Goal: Navigation & Orientation: Find specific page/section

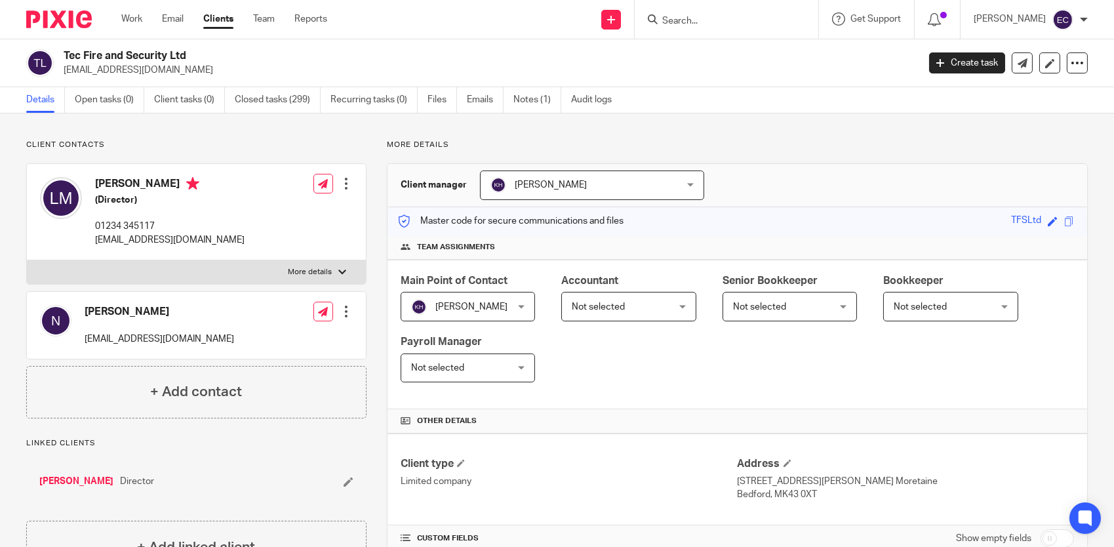
scroll to position [180, 0]
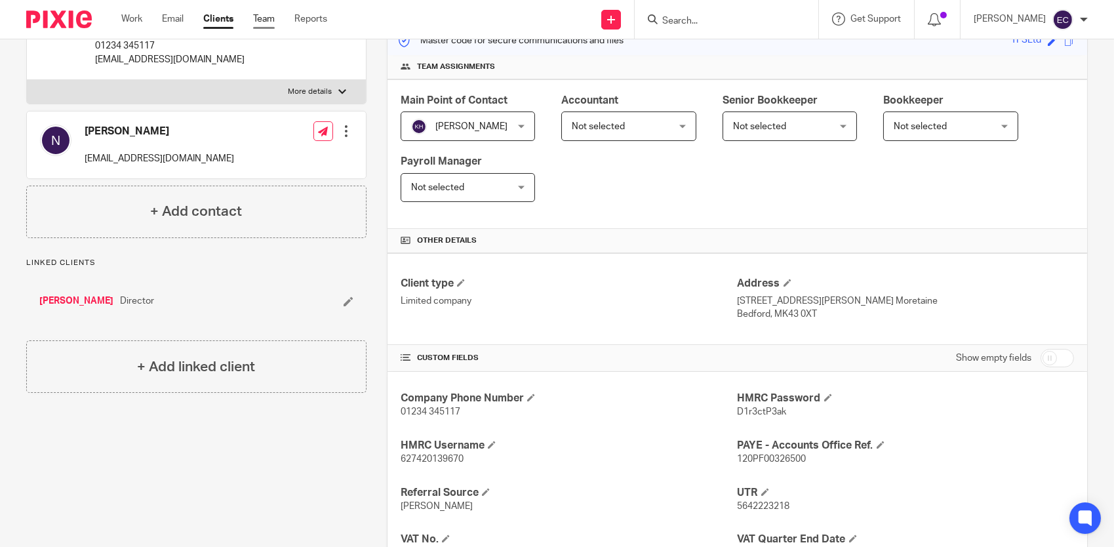
click at [270, 21] on link "Team" at bounding box center [264, 18] width 22 height 13
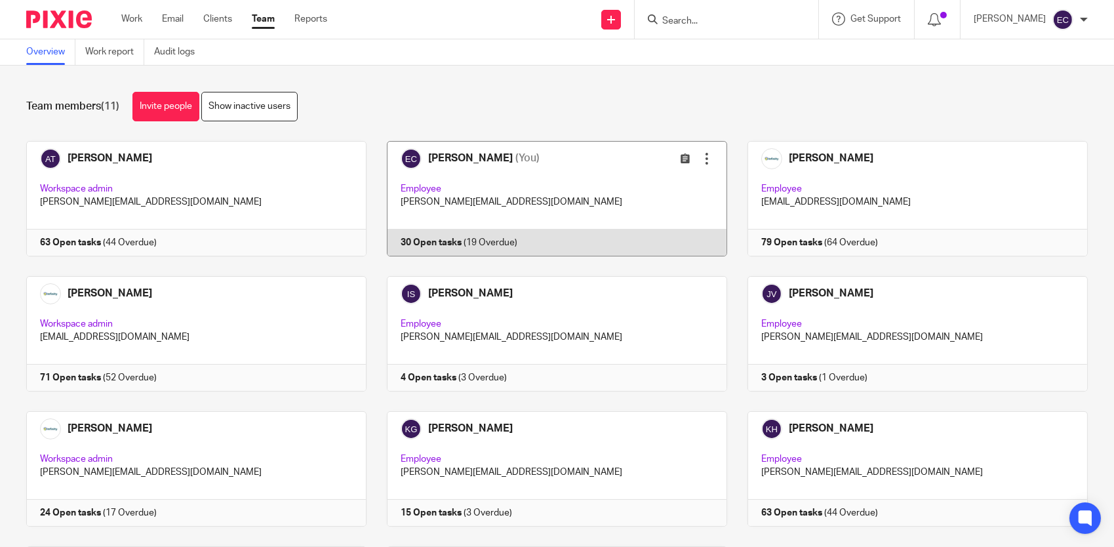
click at [550, 172] on link at bounding box center [547, 198] width 361 height 115
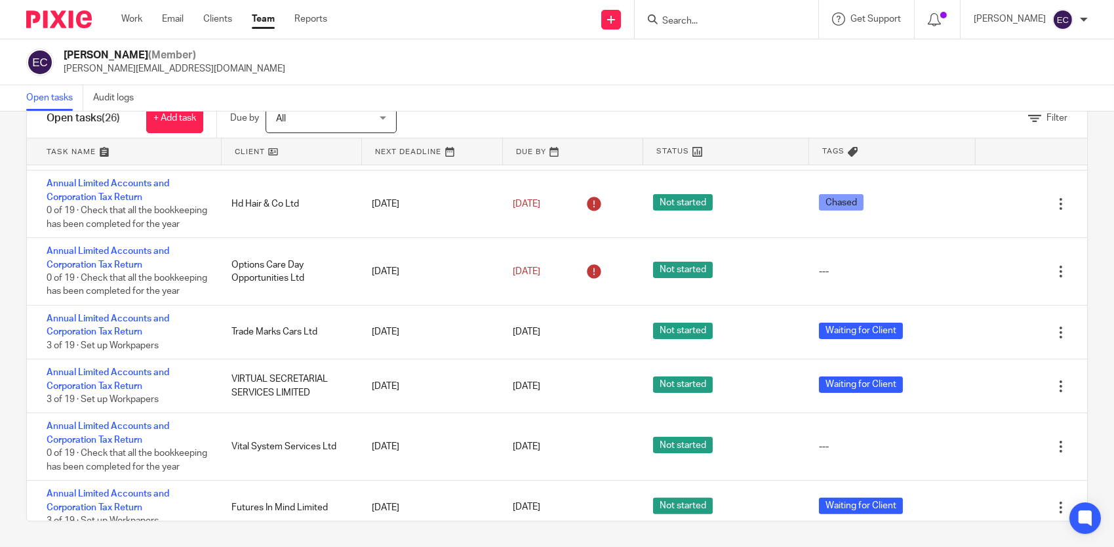
scroll to position [998, 0]
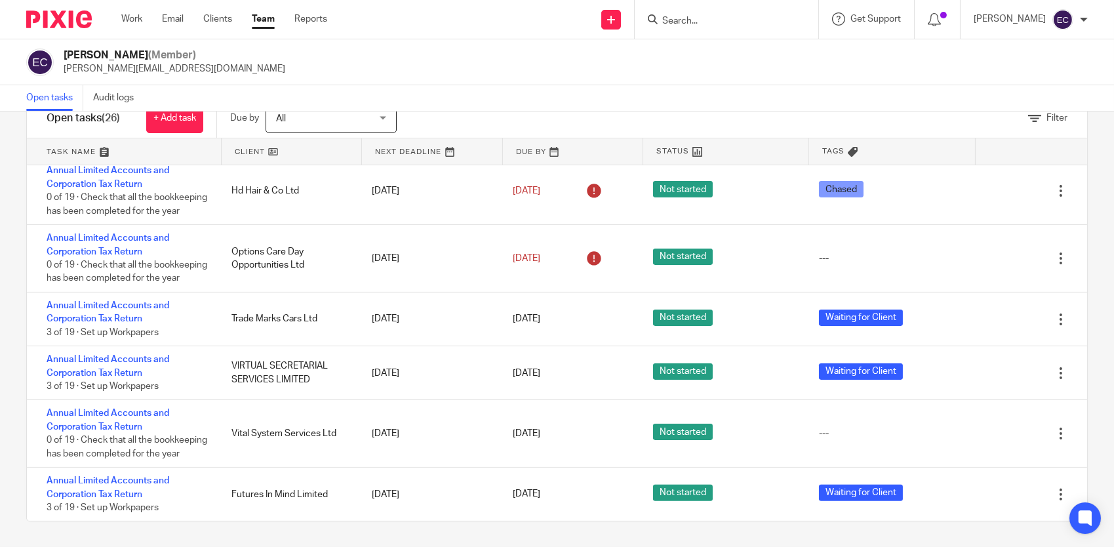
click at [270, 23] on link "Team" at bounding box center [263, 18] width 23 height 13
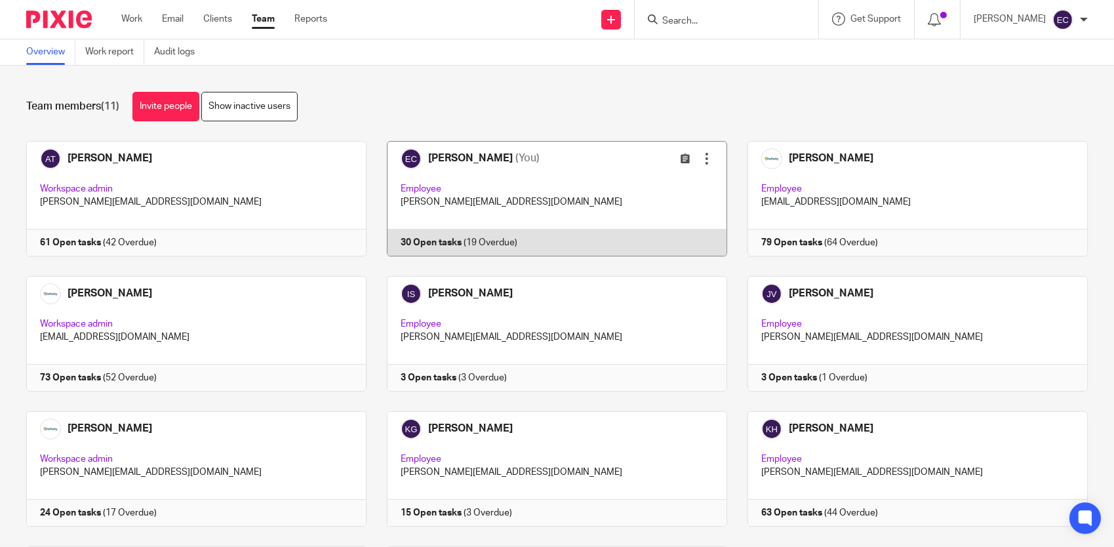
click at [464, 159] on link at bounding box center [547, 198] width 361 height 115
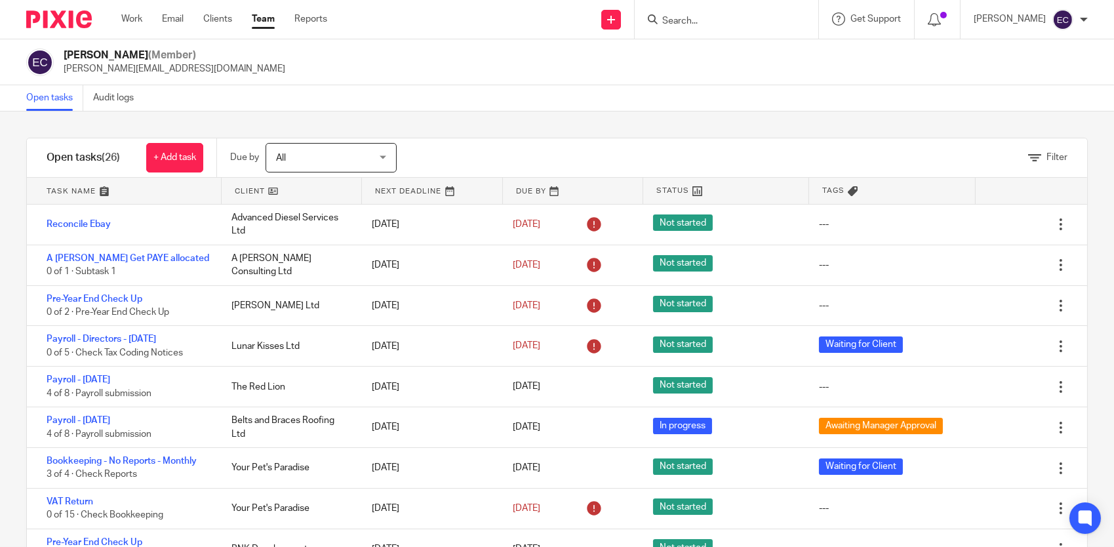
click at [271, 20] on link "Team" at bounding box center [263, 18] width 23 height 13
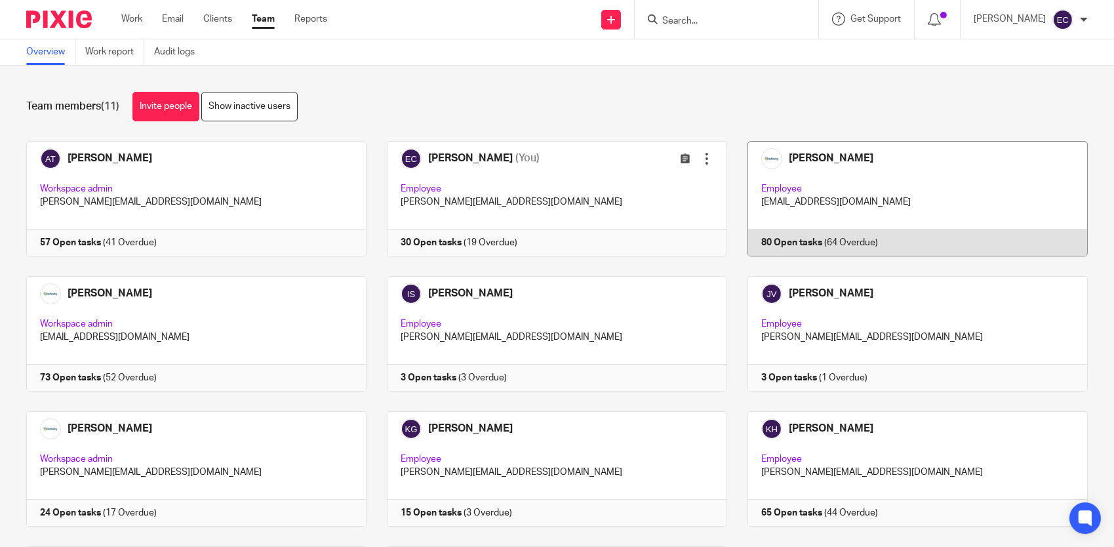
click at [773, 182] on link at bounding box center [907, 198] width 361 height 115
click at [821, 177] on link at bounding box center [907, 198] width 361 height 115
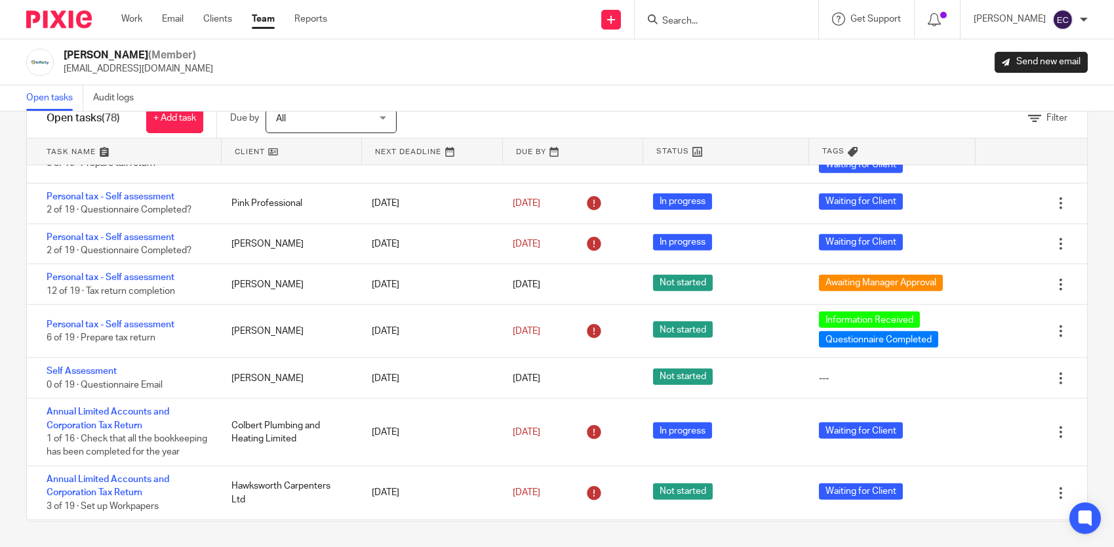
scroll to position [2839, 0]
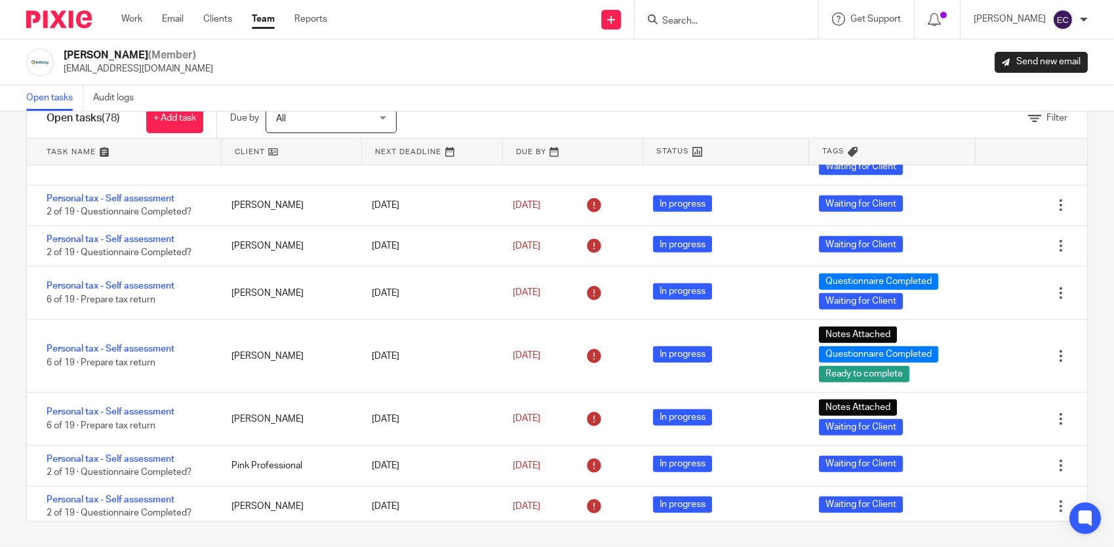
click at [264, 18] on link "Team" at bounding box center [263, 18] width 23 height 13
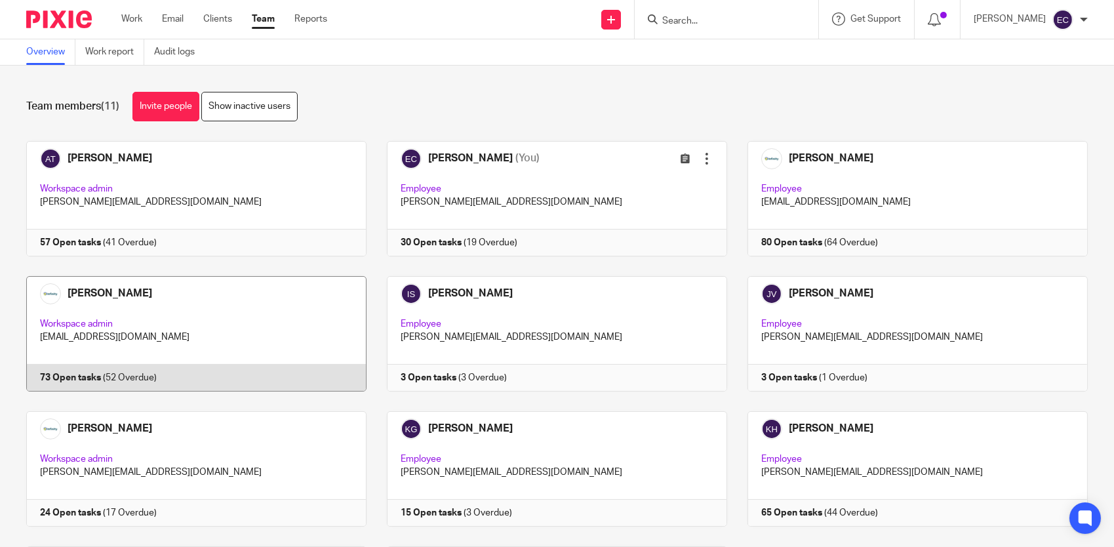
click at [190, 316] on link at bounding box center [186, 333] width 361 height 115
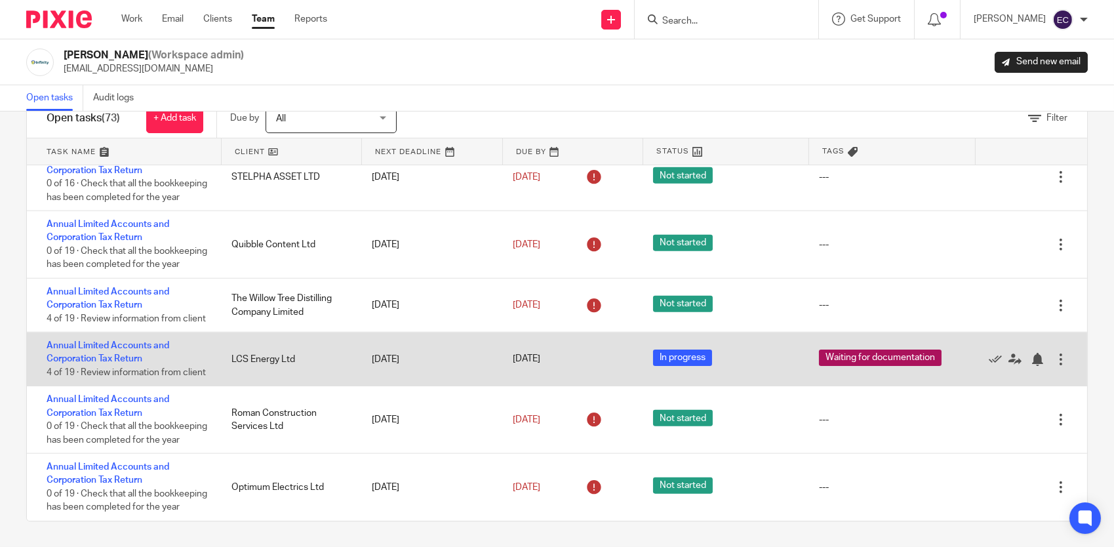
scroll to position [39, 0]
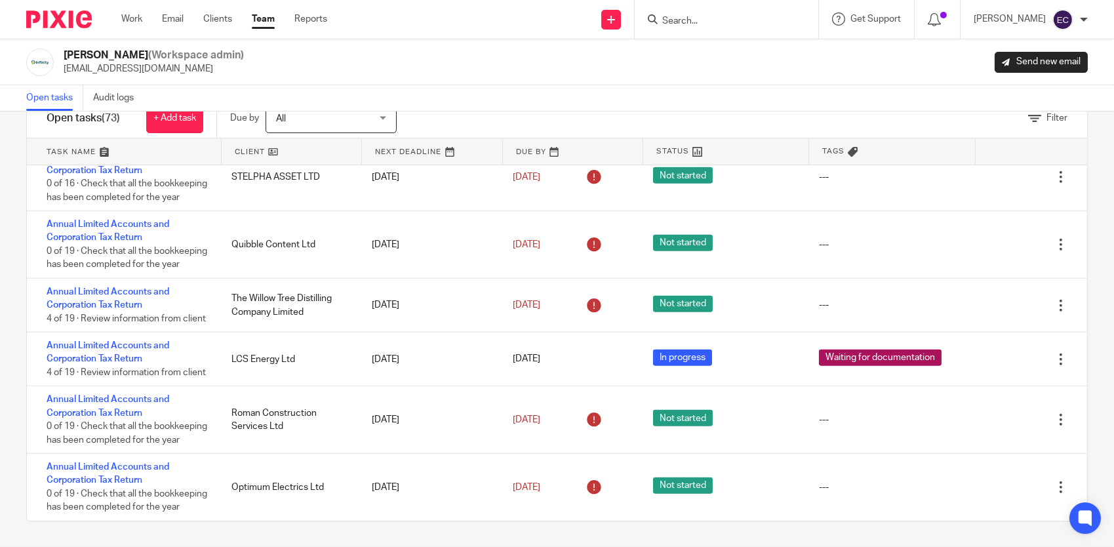
click at [274, 22] on link "Team" at bounding box center [263, 18] width 23 height 13
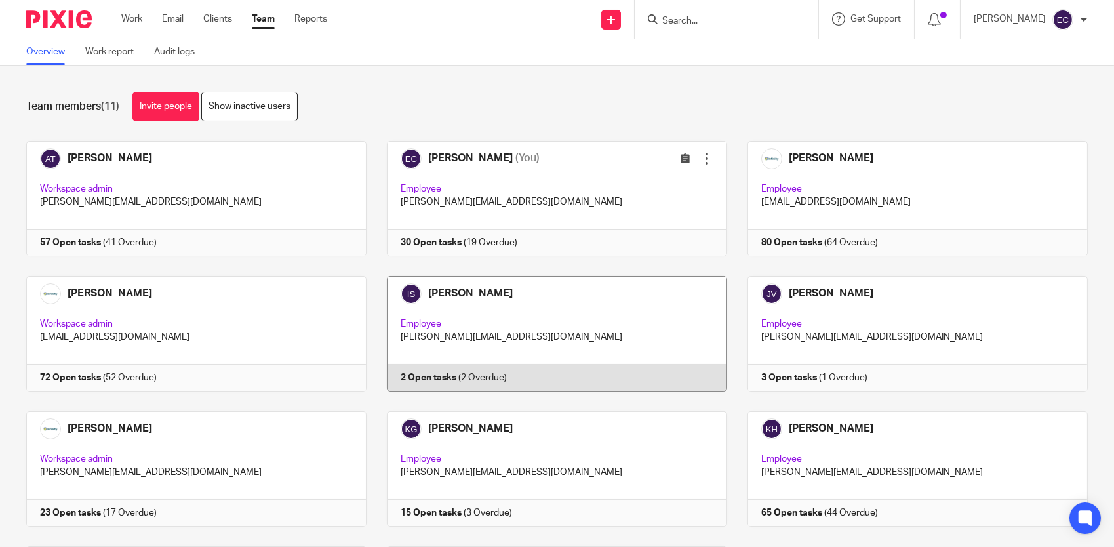
click at [575, 331] on link at bounding box center [547, 333] width 361 height 115
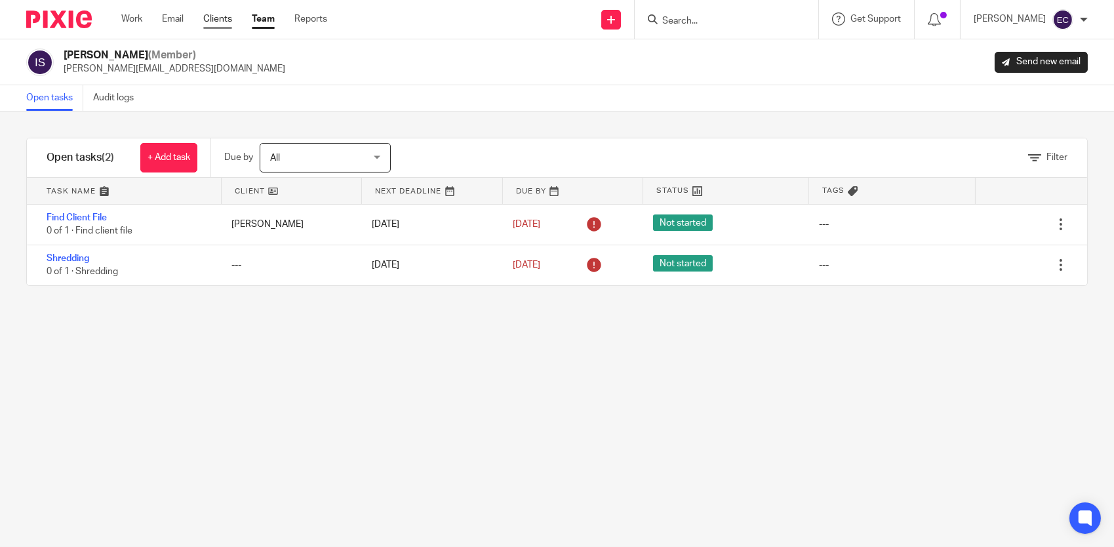
click at [220, 20] on link "Clients" at bounding box center [217, 18] width 29 height 13
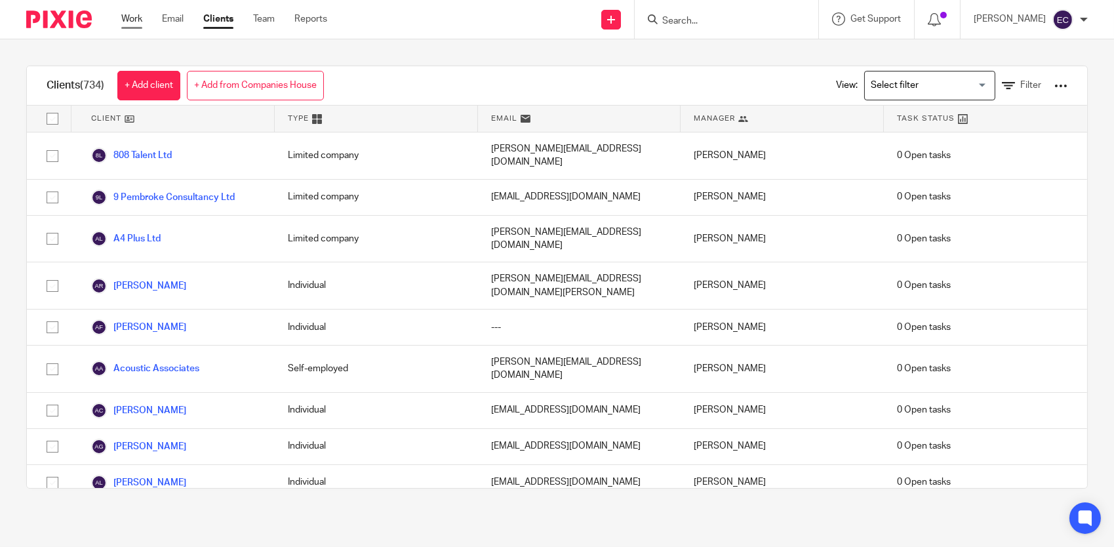
click at [140, 26] on div "Work Email Clients Team Reports Work Email Clients Team Reports Settings" at bounding box center [227, 19] width 239 height 39
click at [138, 21] on link "Work" at bounding box center [131, 18] width 21 height 13
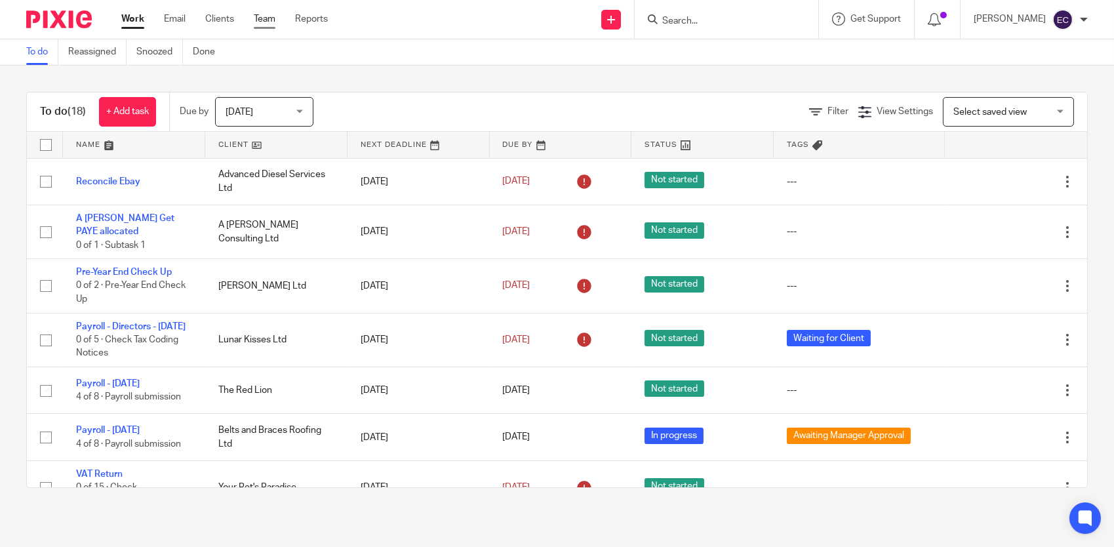
click at [262, 22] on link "Team" at bounding box center [265, 18] width 22 height 13
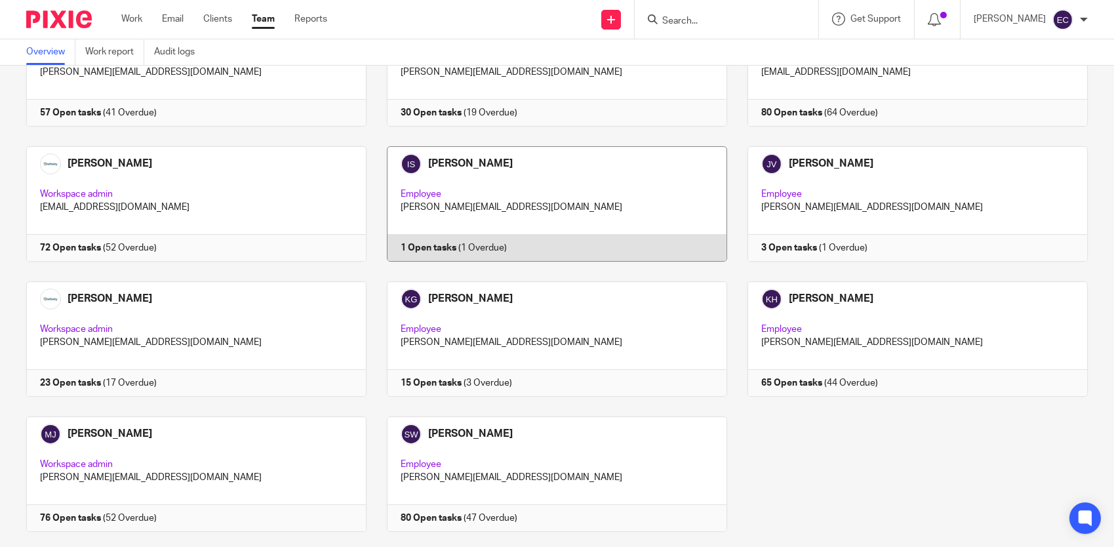
scroll to position [131, 0]
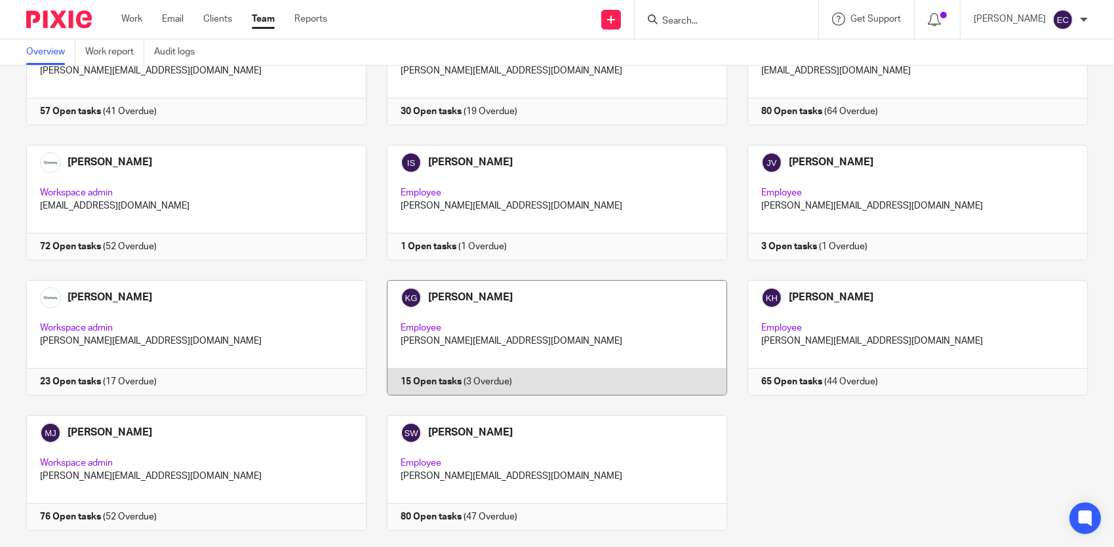
click at [551, 308] on link at bounding box center [547, 337] width 361 height 115
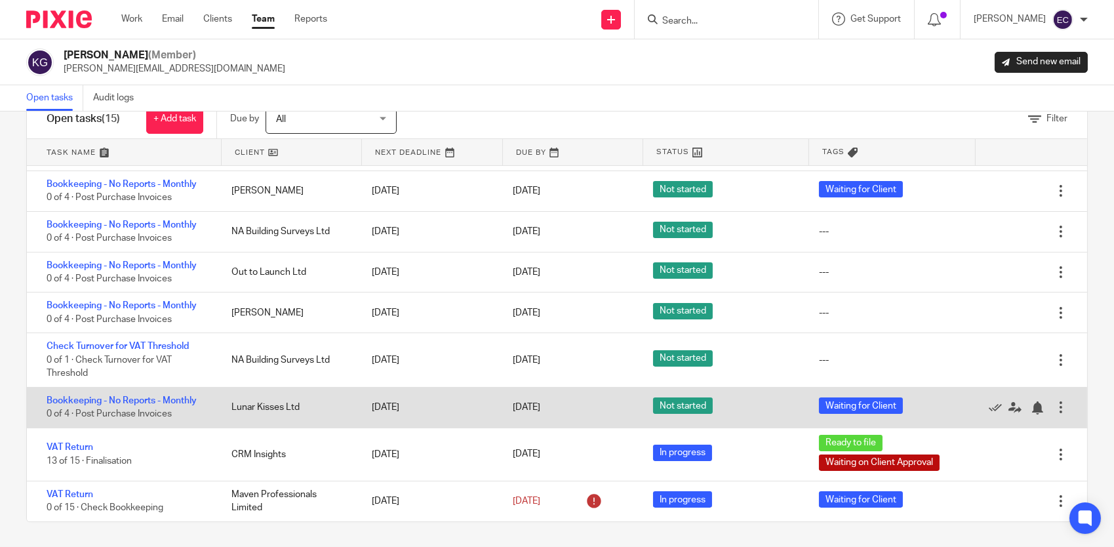
scroll to position [39, 0]
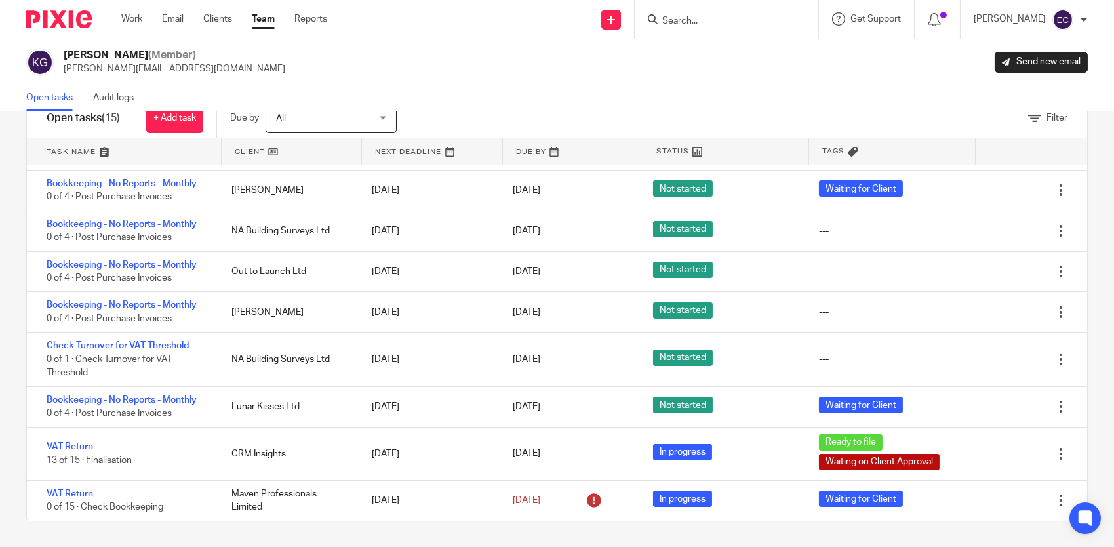
click at [268, 19] on link "Team" at bounding box center [263, 18] width 23 height 13
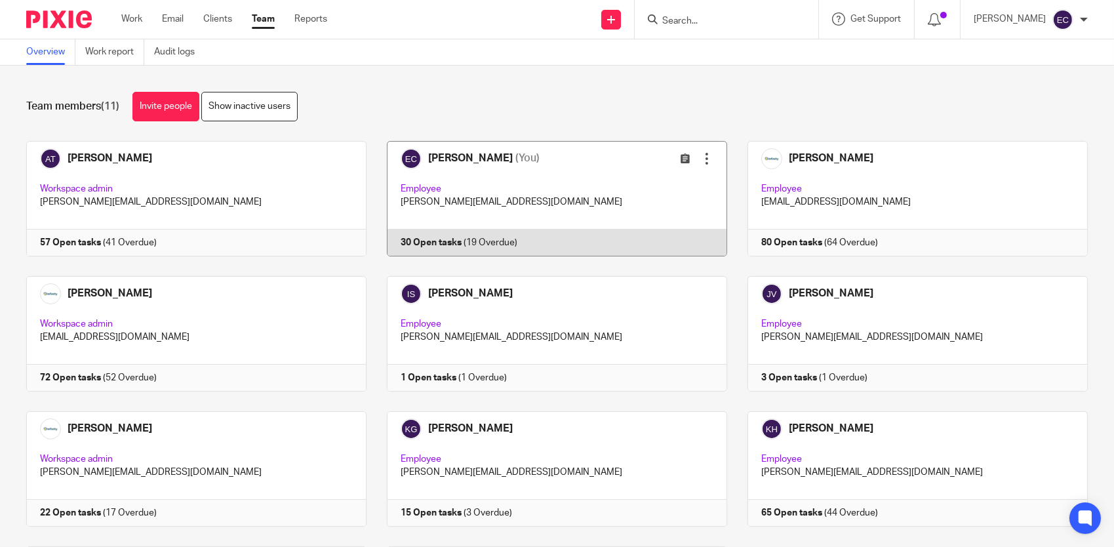
click at [516, 178] on link at bounding box center [547, 198] width 361 height 115
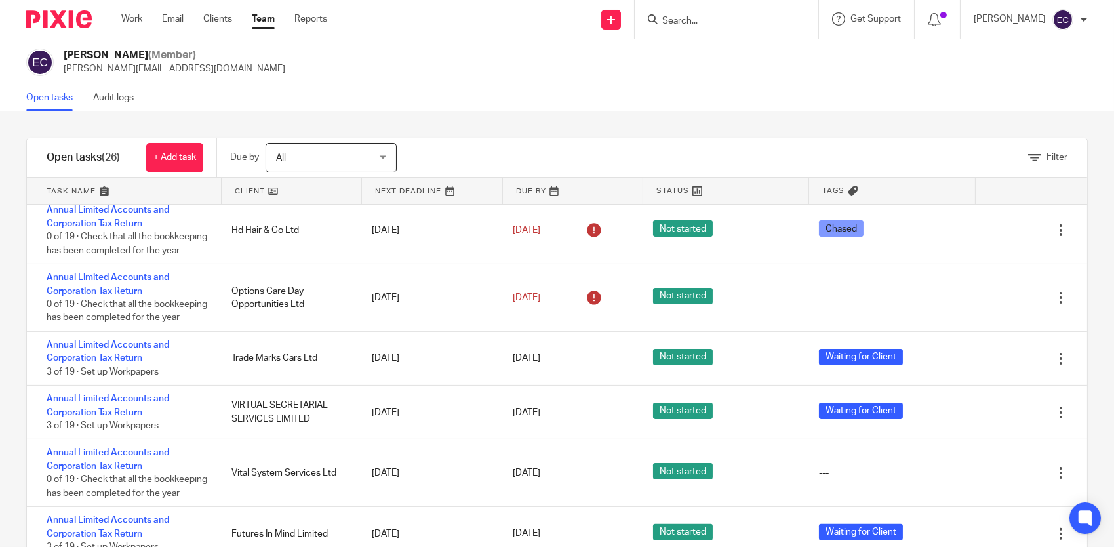
scroll to position [984, 0]
